Goal: Information Seeking & Learning: Learn about a topic

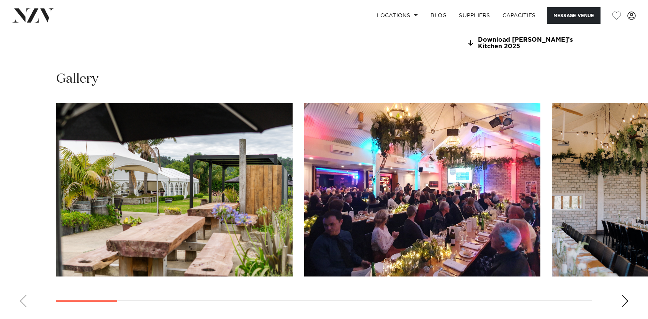
scroll to position [766, 0]
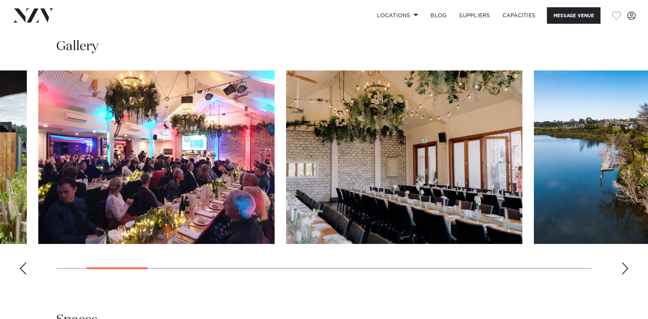
click at [38, 171] on img "2 / 19" at bounding box center [156, 156] width 236 height 173
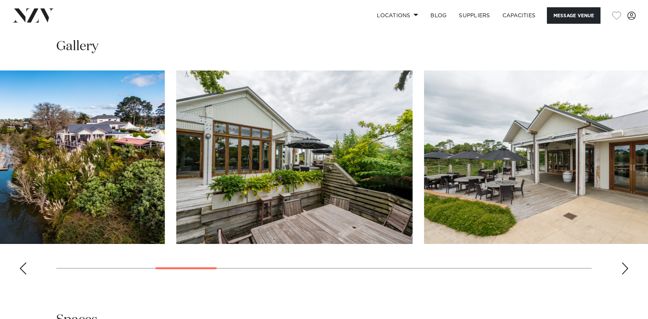
click at [0, 177] on img "4 / 19" at bounding box center [46, 156] width 236 height 173
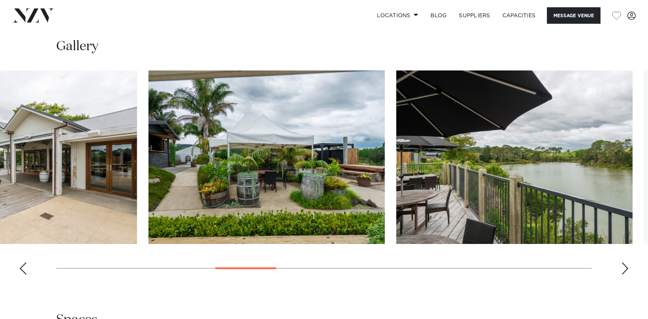
click at [59, 184] on img "6 / 19" at bounding box center [19, 156] width 236 height 173
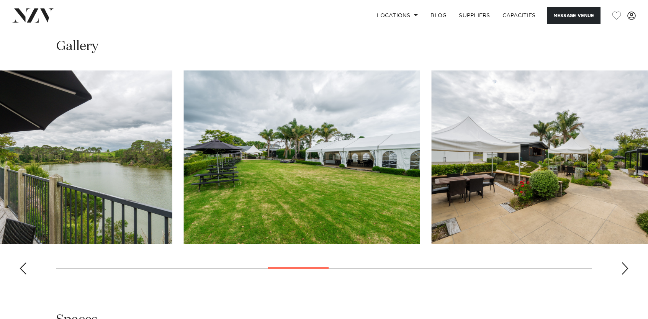
click at [112, 186] on img "8 / 19" at bounding box center [54, 156] width 236 height 173
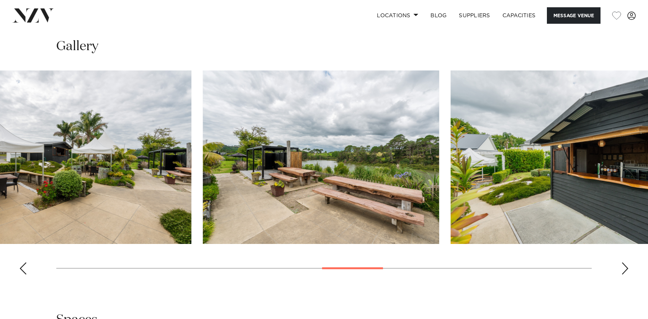
click at [125, 184] on swiper-container at bounding box center [324, 175] width 648 height 210
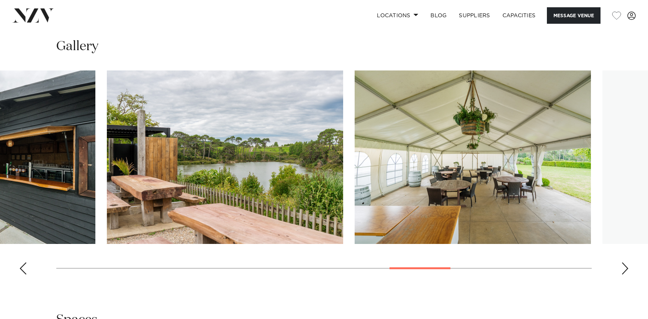
click at [125, 199] on img "13 / 19" at bounding box center [225, 156] width 236 height 173
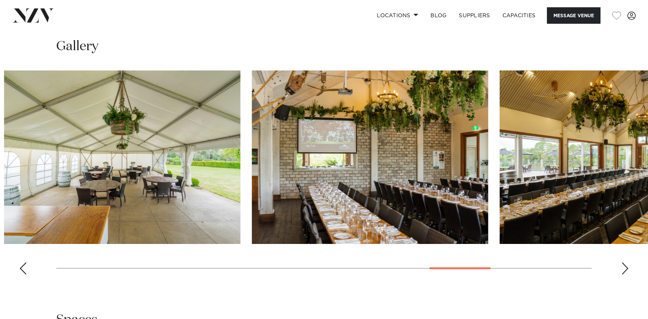
click at [174, 172] on img "14 / 19" at bounding box center [122, 156] width 236 height 173
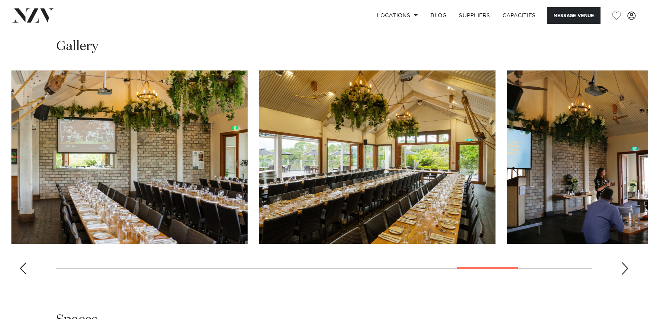
click at [259, 171] on img "16 / 19" at bounding box center [377, 156] width 236 height 173
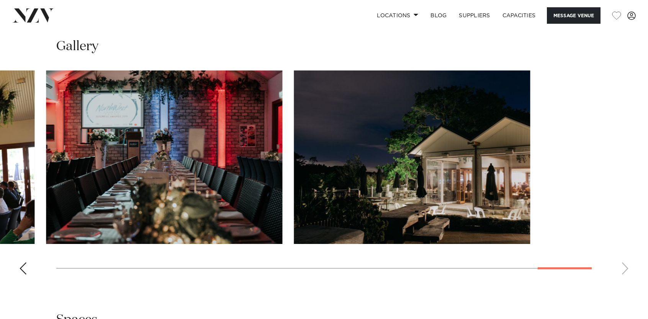
click at [160, 178] on swiper-container at bounding box center [324, 175] width 648 height 210
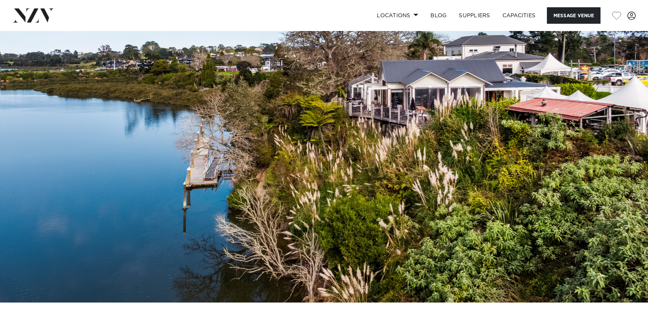
scroll to position [0, 0]
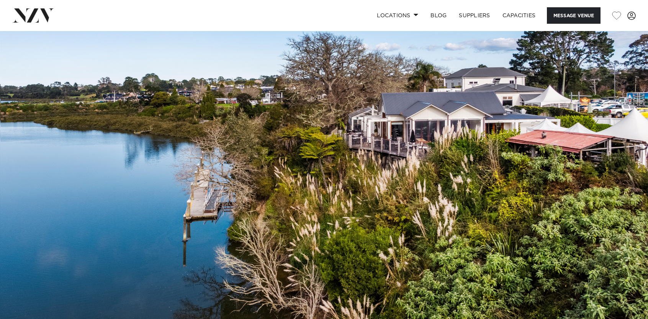
drag, startPoint x: 87, startPoint y: 112, endPoint x: 70, endPoint y: 13, distance: 100.6
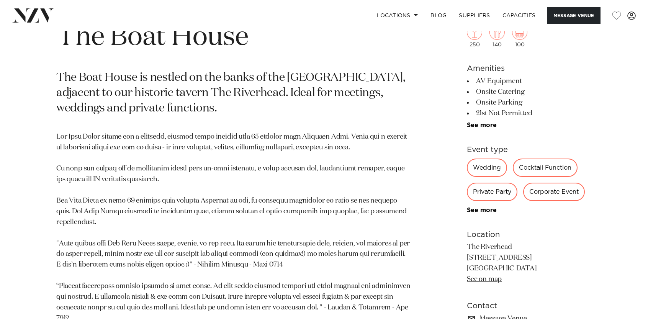
scroll to position [383, 0]
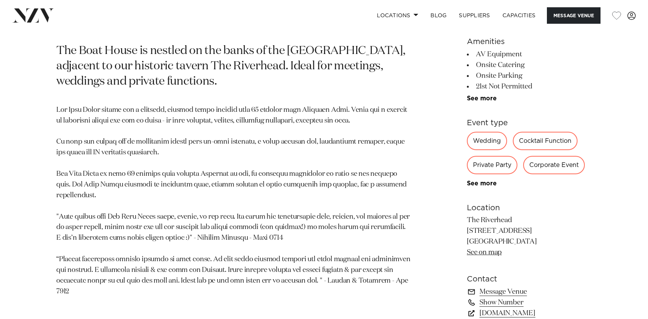
click at [484, 165] on div "Private Party" at bounding box center [492, 165] width 51 height 18
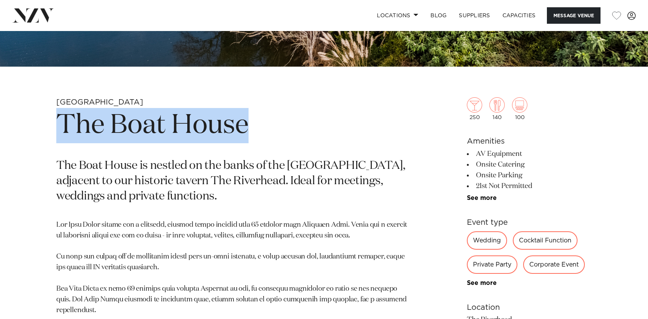
drag, startPoint x: 63, startPoint y: 127, endPoint x: 229, endPoint y: 125, distance: 166.2
click at [256, 127] on h1 "The Boat House" at bounding box center [234, 125] width 356 height 35
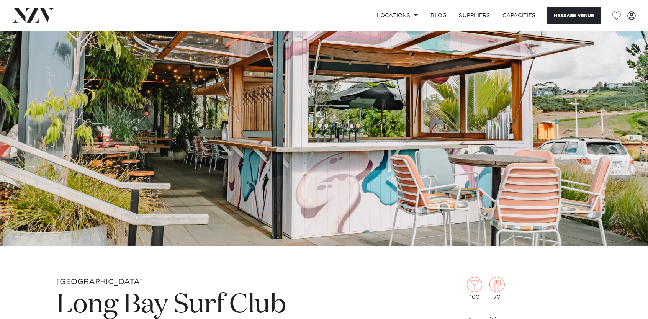
scroll to position [77, 0]
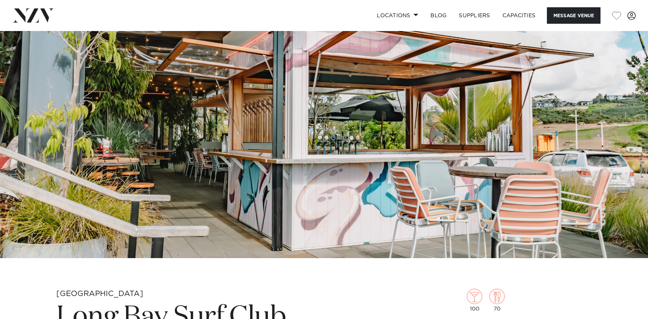
click at [435, 103] on img at bounding box center [324, 106] width 648 height 304
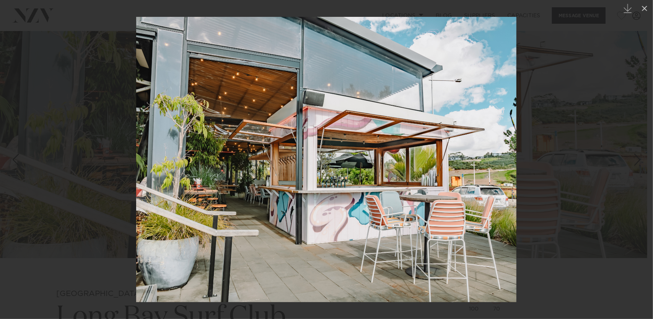
click at [619, 139] on div at bounding box center [326, 159] width 653 height 319
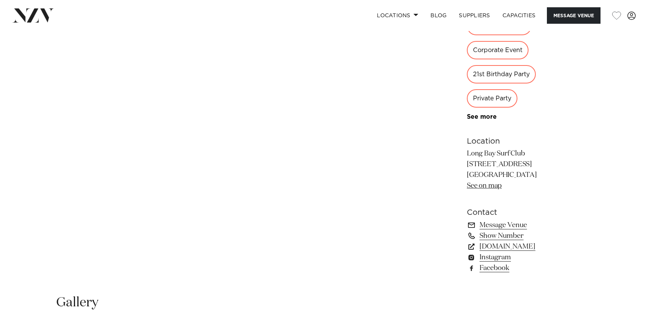
scroll to position [268, 0]
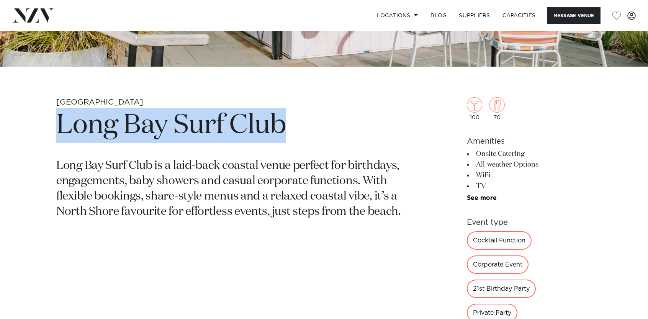
drag, startPoint x: 59, startPoint y: 127, endPoint x: 310, endPoint y: 126, distance: 251.1
click at [327, 128] on h1 "Long Bay Surf Club" at bounding box center [234, 125] width 356 height 35
